Goal: Task Accomplishment & Management: Manage account settings

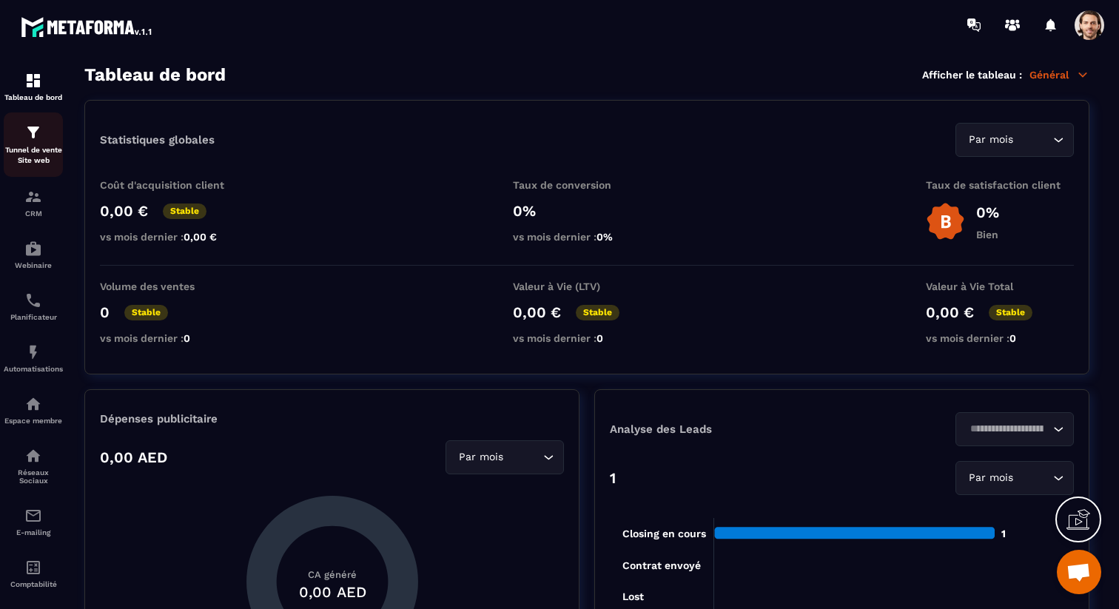
click at [28, 143] on div "Tunnel de vente Site web" at bounding box center [33, 145] width 59 height 42
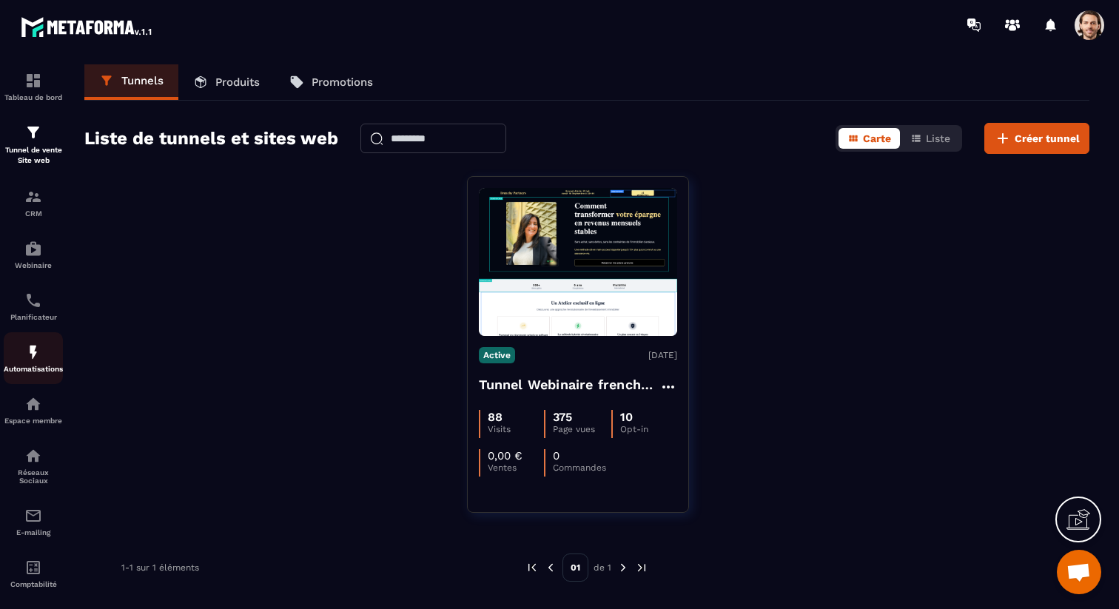
click at [37, 345] on link "Automatisations" at bounding box center [33, 358] width 59 height 52
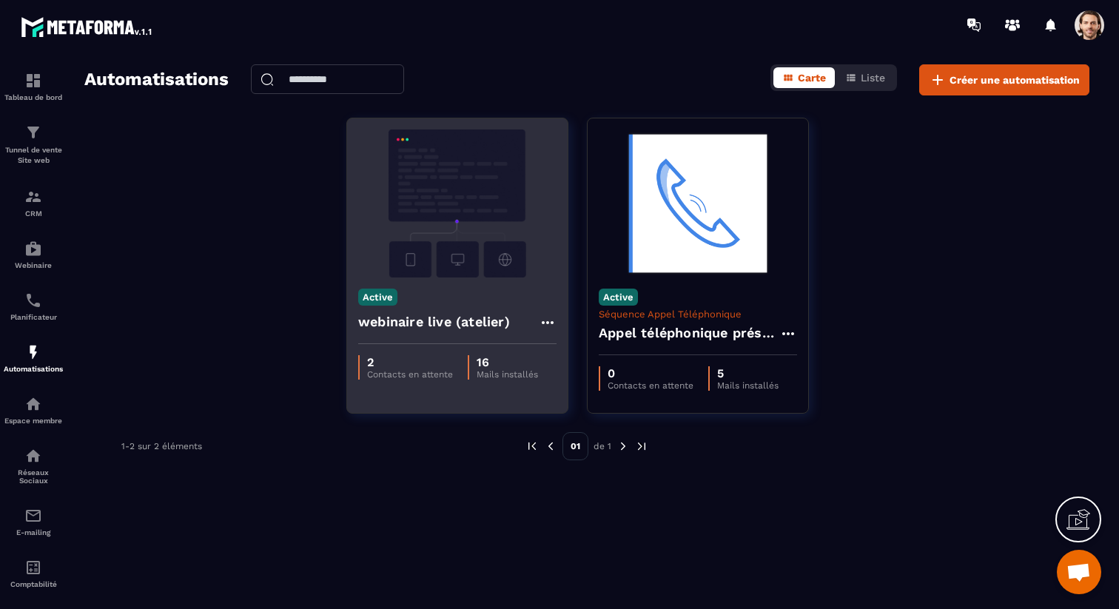
click at [509, 326] on div "webinaire live (atelier)" at bounding box center [457, 327] width 198 height 36
click at [470, 320] on h4 "webinaire live (atelier)" at bounding box center [434, 322] width 152 height 21
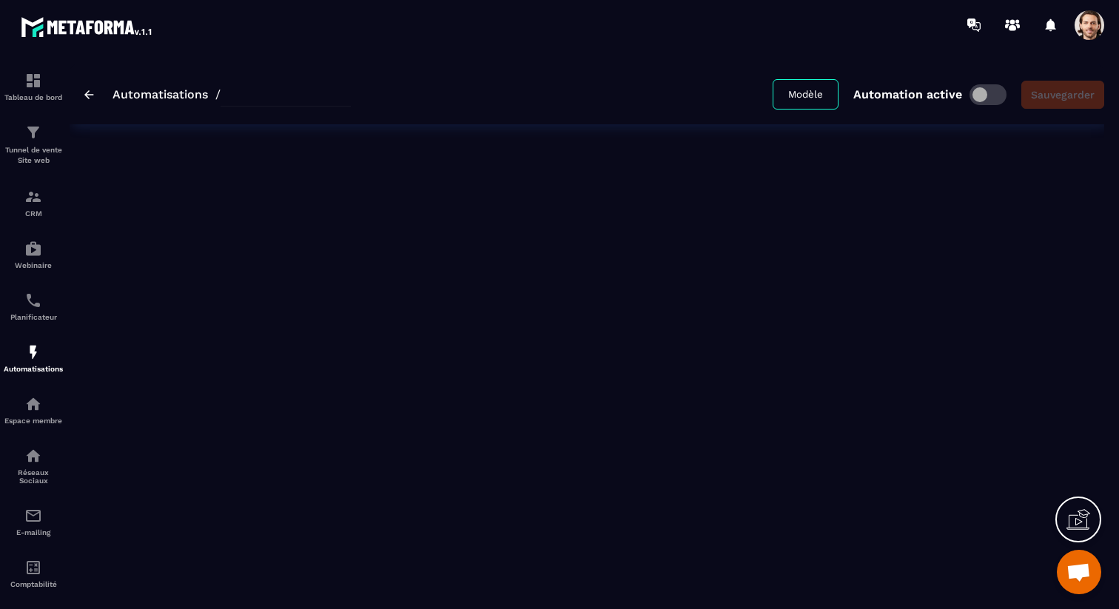
type input "**********"
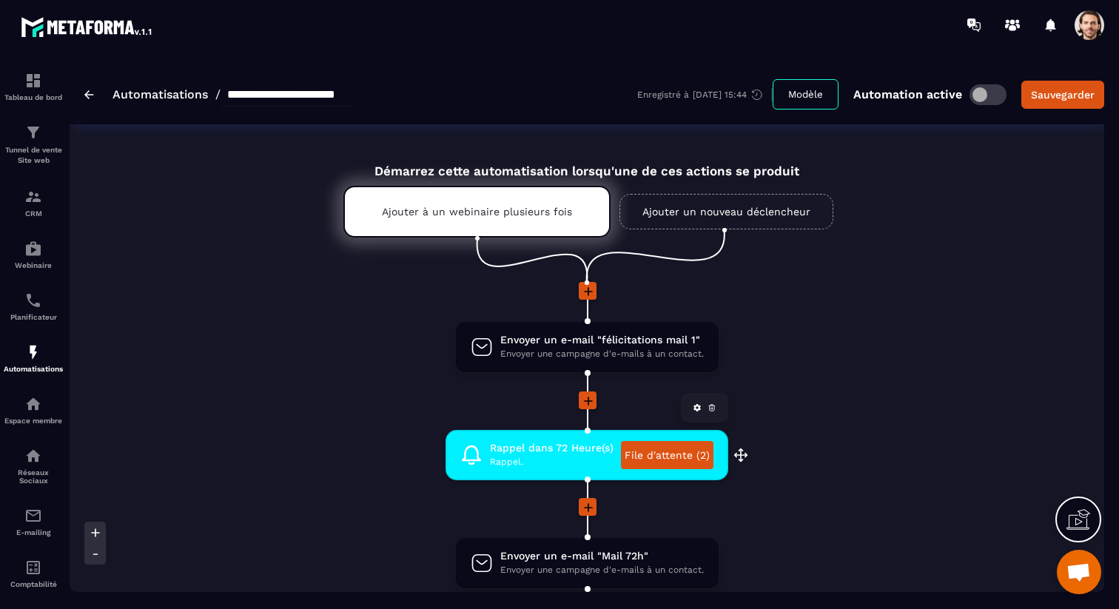
click at [654, 453] on link "File d'attente (2)" at bounding box center [667, 455] width 92 height 28
